Goal: Task Accomplishment & Management: Complete application form

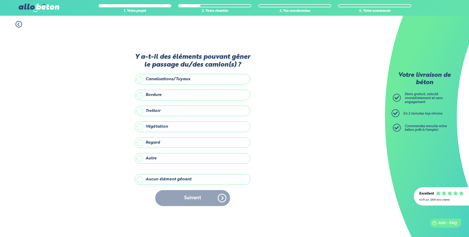
click at [196, 199] on div "Suivant" at bounding box center [193, 198] width 116 height 16
click at [139, 156] on label "Autre" at bounding box center [193, 158] width 116 height 11
click at [0, 0] on input "Autre" at bounding box center [0, 0] width 0 height 0
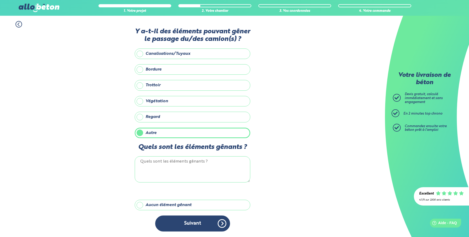
click at [154, 163] on textarea "Quels sont les éléments gênants ?" at bounding box center [193, 170] width 116 height 26
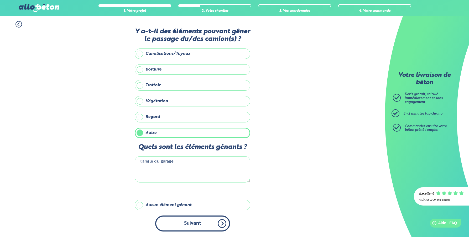
type textarea "l'angle du garage"
click at [220, 222] on button "Suivant" at bounding box center [192, 224] width 75 height 16
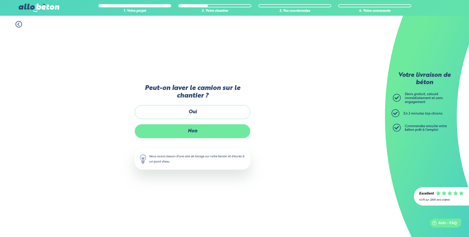
click at [191, 133] on label "Non" at bounding box center [193, 131] width 116 height 14
click at [0, 0] on input "Non" at bounding box center [0, 0] width 0 height 0
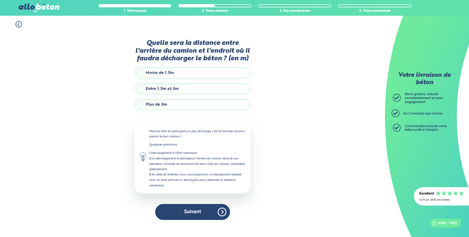
click at [139, 103] on label "Plus de 3m" at bounding box center [193, 105] width 116 height 11
click at [0, 0] on input "Plus de 3m" at bounding box center [0, 0] width 0 height 0
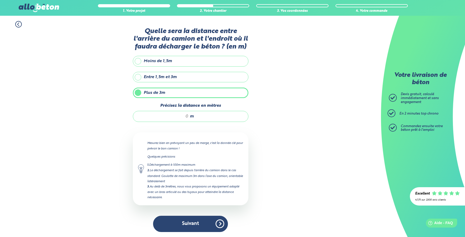
click at [185, 117] on input "Précisez la distance en mètres" at bounding box center [163, 116] width 50 height 5
drag, startPoint x: 187, startPoint y: 117, endPoint x: 183, endPoint y: 116, distance: 4.2
click at [183, 116] on input "Précisez la distance en mètres" at bounding box center [163, 116] width 50 height 5
type input "7"
click at [218, 223] on button "Suivant" at bounding box center [190, 224] width 75 height 16
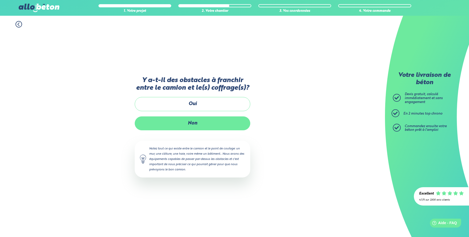
click at [191, 121] on label "Non" at bounding box center [193, 124] width 116 height 14
click at [0, 0] on input "Non" at bounding box center [0, 0] width 0 height 0
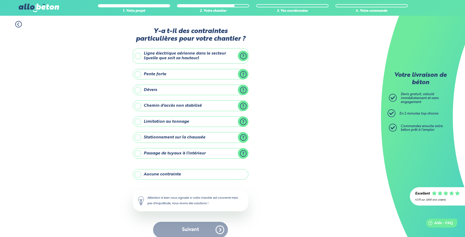
scroll to position [6, 0]
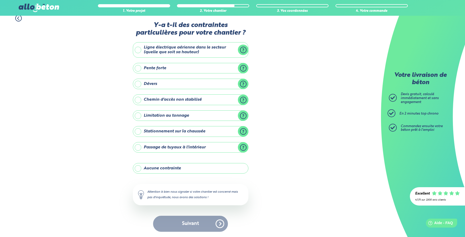
click at [217, 222] on div "Suivant" at bounding box center [191, 224] width 116 height 16
click at [138, 169] on label "Aucune contrainte" at bounding box center [191, 168] width 116 height 11
click at [0, 0] on input "Aucune contrainte" at bounding box center [0, 0] width 0 height 0
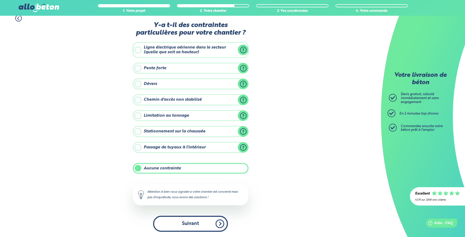
click at [220, 224] on button "Suivant" at bounding box center [190, 224] width 75 height 16
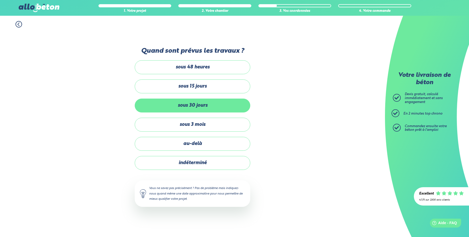
click at [197, 106] on label "sous 30 jours" at bounding box center [193, 106] width 116 height 14
click at [0, 0] on input "sous 30 jours" at bounding box center [0, 0] width 0 height 0
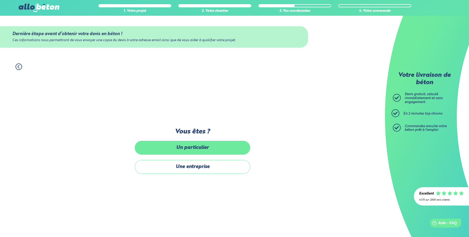
click at [197, 149] on label "Un particulier" at bounding box center [193, 148] width 116 height 14
click at [0, 0] on input "Un particulier" at bounding box center [0, 0] width 0 height 0
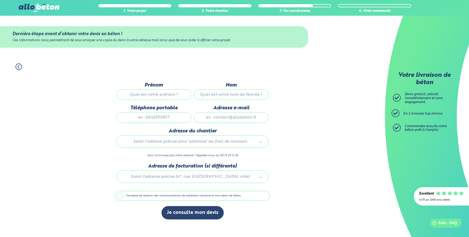
click at [151, 97] on input "Prénom" at bounding box center [153, 95] width 75 height 11
type input "damien"
click at [211, 96] on input "Nom" at bounding box center [231, 95] width 75 height 11
type input "POLLART"
click at [170, 122] on input "Téléphone portable" at bounding box center [153, 117] width 75 height 11
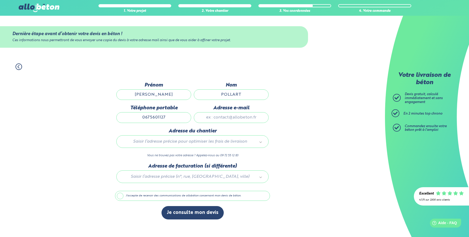
type input "0675601127"
click at [230, 114] on input "Adresse e-mail" at bounding box center [231, 117] width 75 height 11
type input "damien.pollart95@gmail.com"
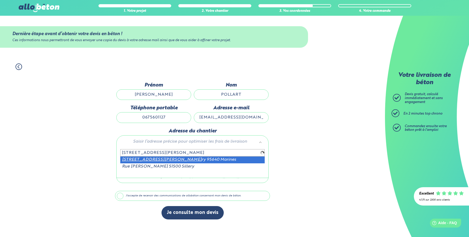
type input "22 rue nicolas brulart de sillery"
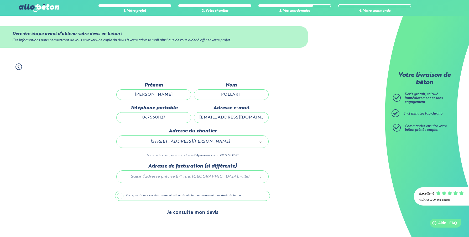
click at [187, 212] on button "Je consulte mon devis" at bounding box center [193, 212] width 62 height 13
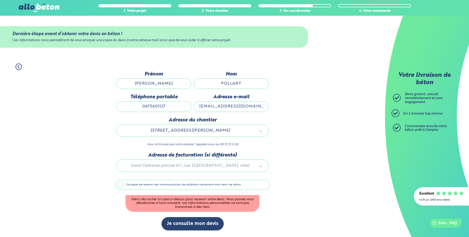
click at [121, 186] on label "J'accepte de recevoir des communications de allobéton concernant mon devis de b…" at bounding box center [192, 185] width 155 height 10
click at [0, 0] on input "J'accepte de recevoir des communications de allobéton concernant mon devis de b…" at bounding box center [0, 0] width 0 height 0
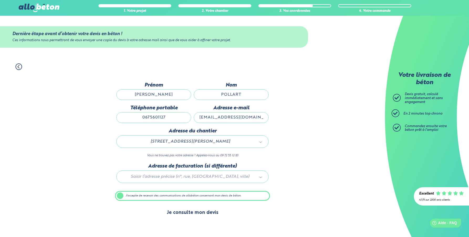
click at [190, 213] on button "Je consulte mon devis" at bounding box center [193, 212] width 62 height 13
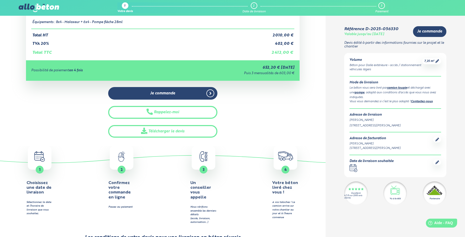
scroll to position [92, 0]
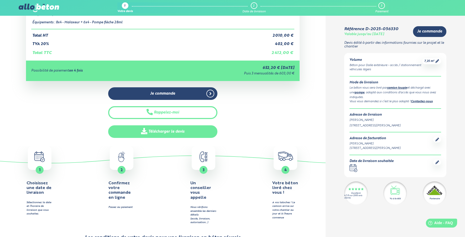
click at [150, 131] on link "Télécharger le devis" at bounding box center [163, 132] width 110 height 13
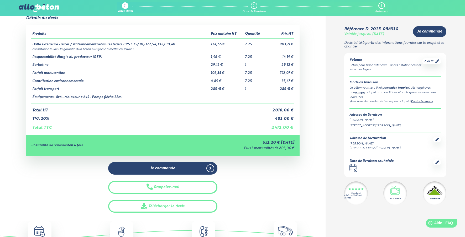
scroll to position [0, 0]
